Goal: Find specific page/section: Find specific page/section

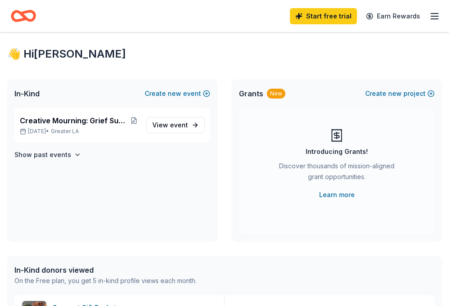
click at [436, 14] on icon "button" at bounding box center [434, 16] width 11 height 11
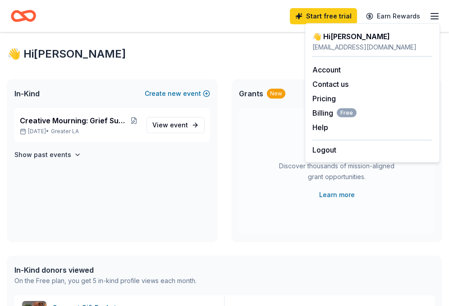
click at [225, 58] on div "👋 Hi Alica" at bounding box center [224, 54] width 434 height 14
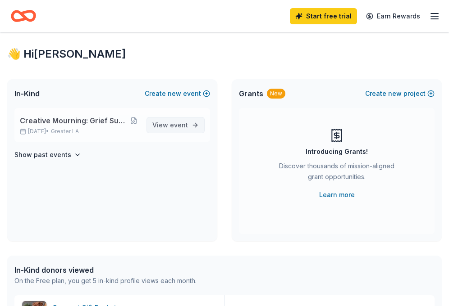
click at [181, 125] on span "event" at bounding box center [179, 125] width 18 height 8
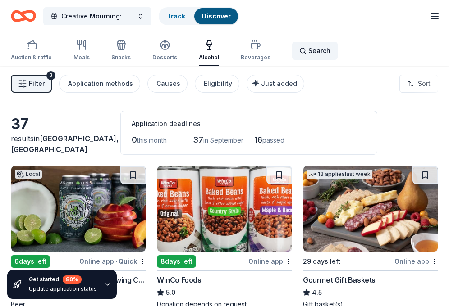
click at [308, 50] on span "Search" at bounding box center [319, 50] width 22 height 11
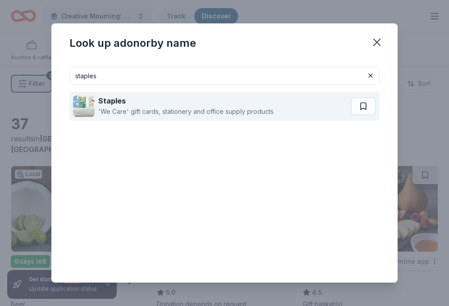
type input "staples"
click at [271, 106] on div "'We Care' gift cards, stationery and office supply products" at bounding box center [185, 111] width 175 height 11
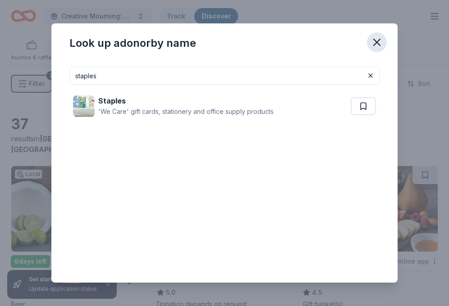
click at [377, 43] on icon "button" at bounding box center [376, 42] width 6 height 6
